Goal: Navigation & Orientation: Find specific page/section

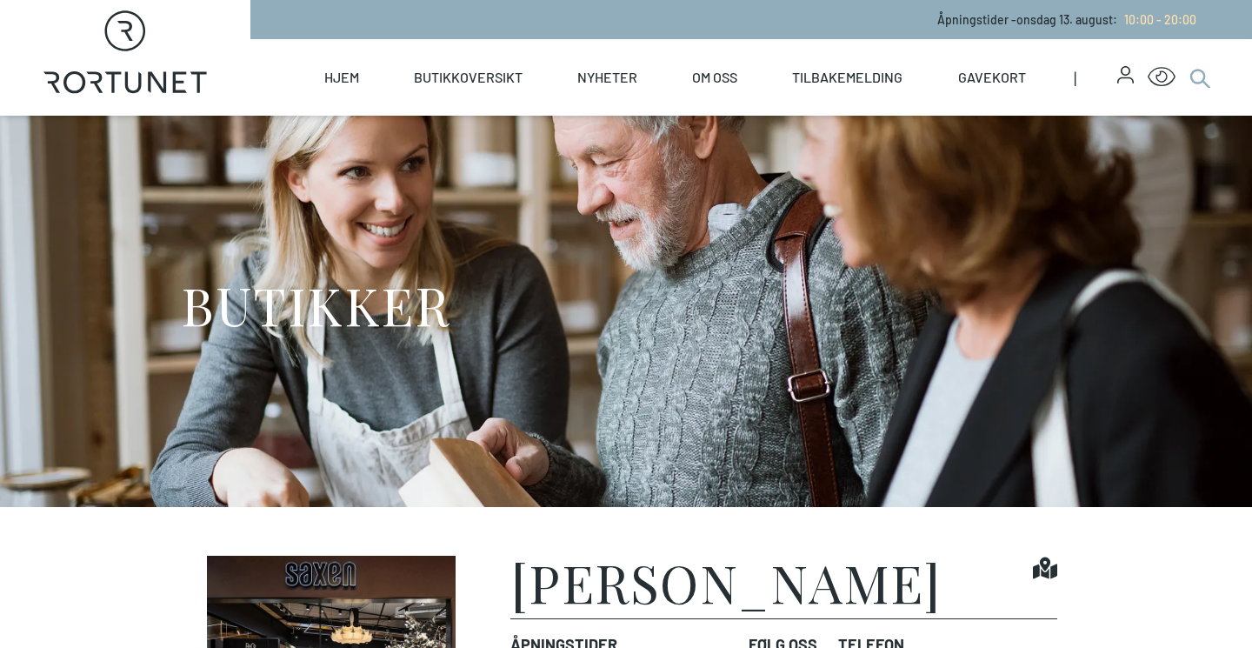
click at [1206, 85] on icon at bounding box center [1206, 84] width 7 height 7
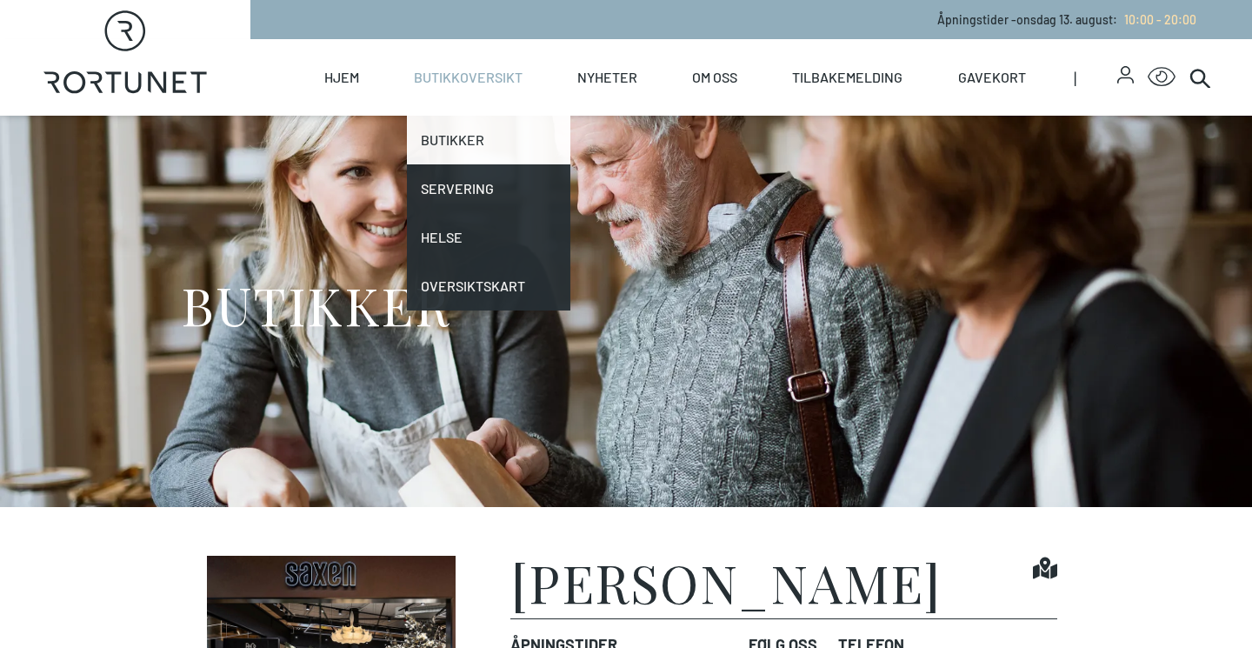
click at [462, 124] on link "Butikker" at bounding box center [488, 140] width 163 height 49
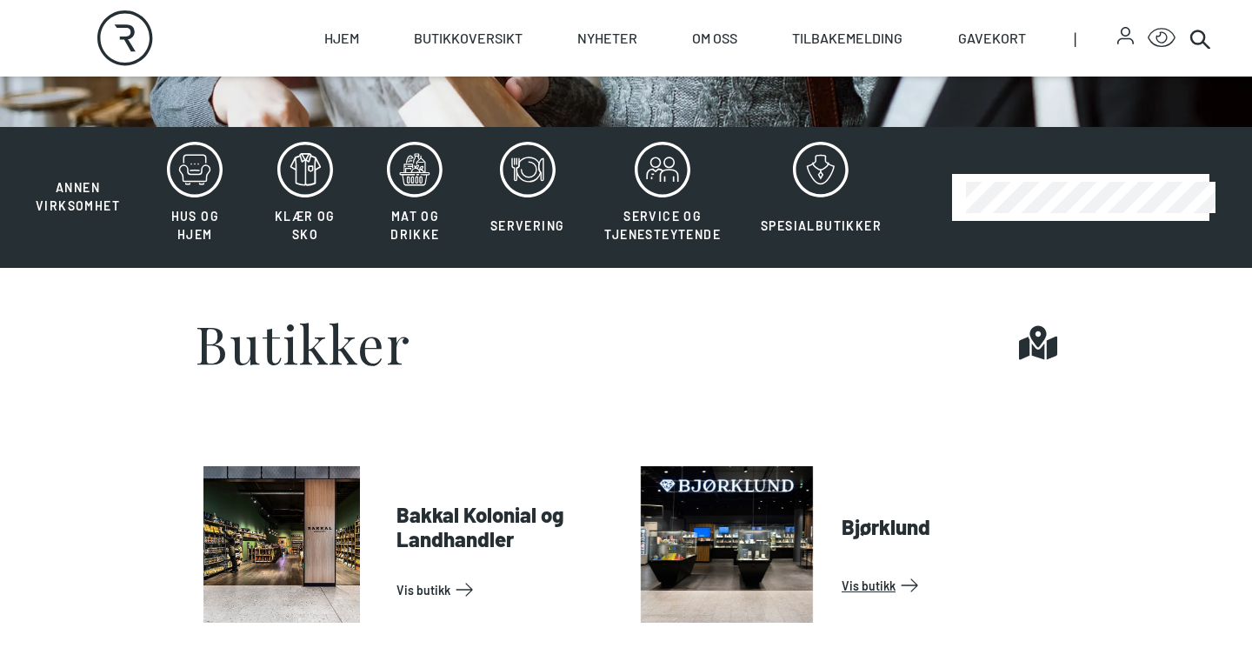
scroll to position [369, 0]
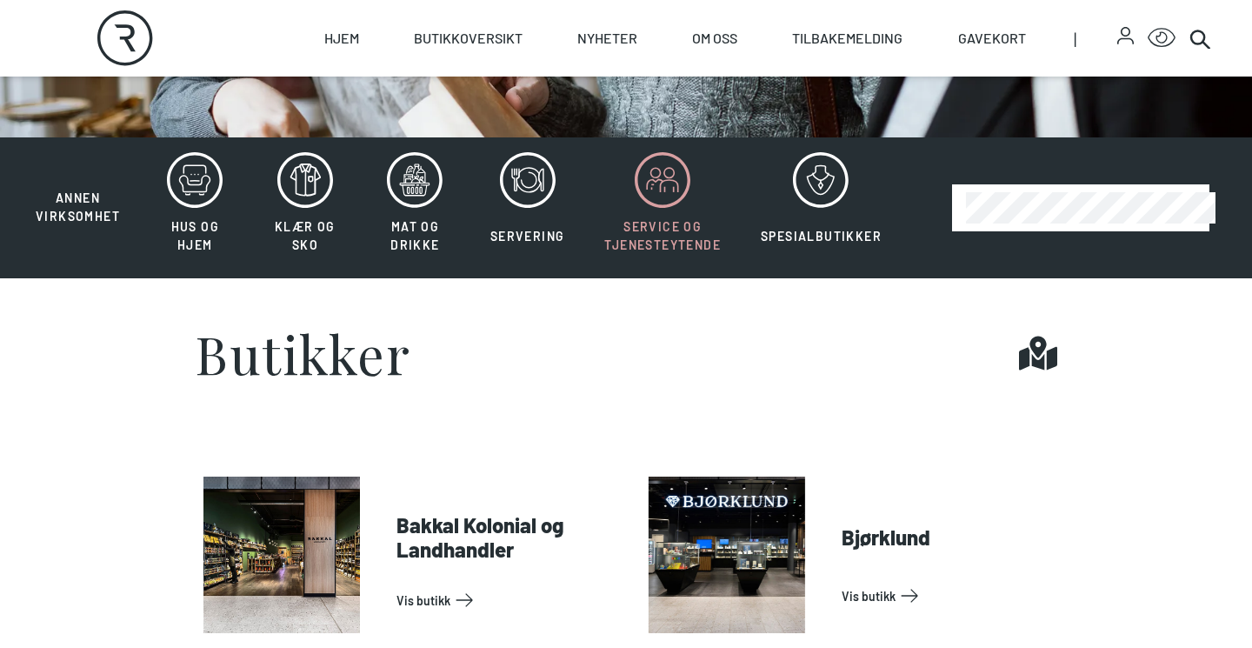
click at [645, 195] on icon at bounding box center [663, 180] width 56 height 56
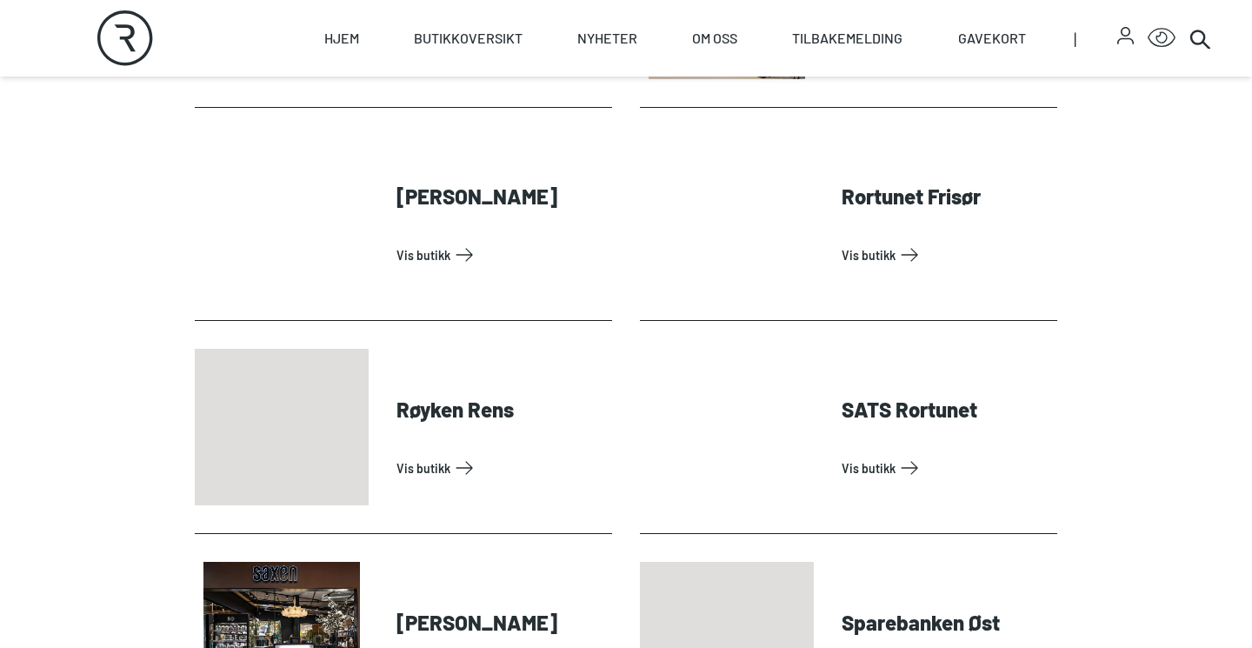
scroll to position [1100, 0]
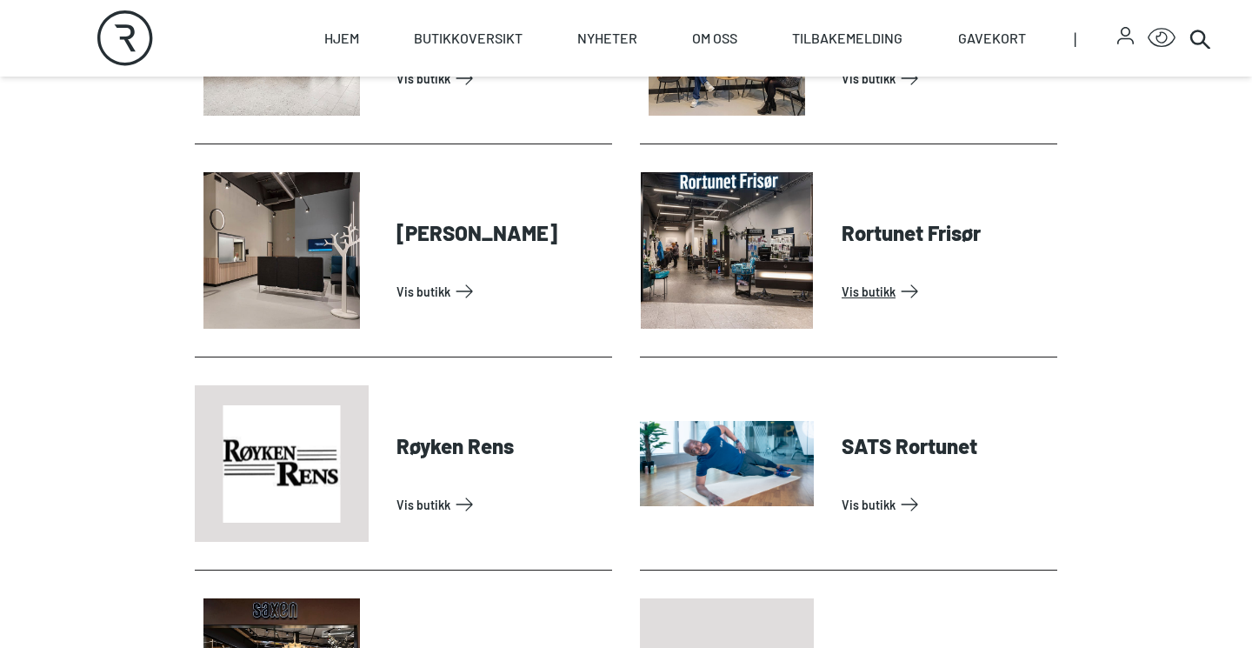
click at [842, 277] on link "Vis butikk" at bounding box center [946, 291] width 209 height 28
